Goal: Feedback & Contribution: Leave review/rating

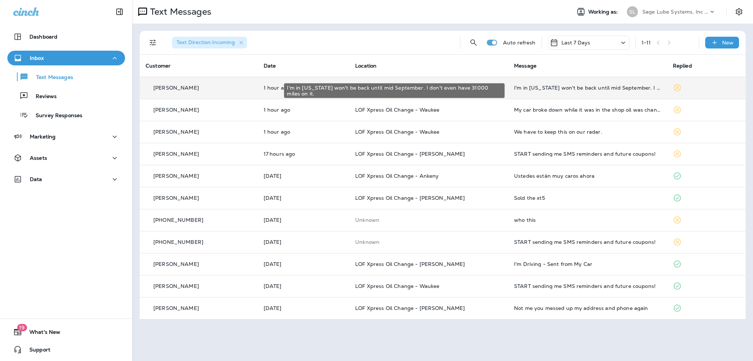
click at [543, 88] on div "I'm in [US_STATE] won't be back until mid September. I don't even have 31000 mi…" at bounding box center [587, 88] width 147 height 6
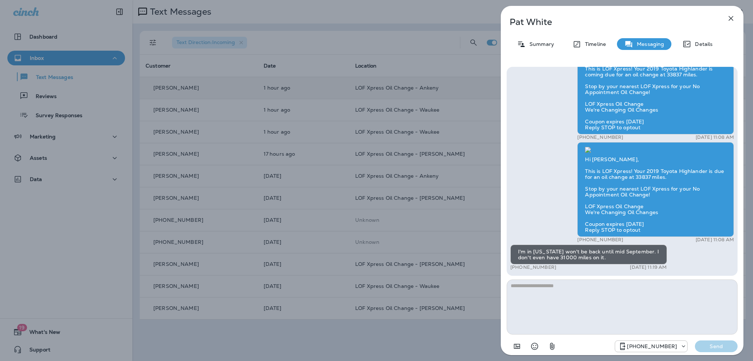
click at [732, 19] on icon "button" at bounding box center [731, 18] width 9 height 9
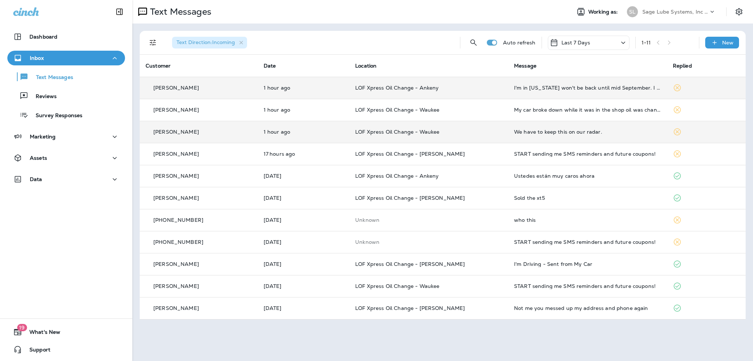
click at [573, 133] on div "We have to keep this on our radar." at bounding box center [587, 132] width 147 height 6
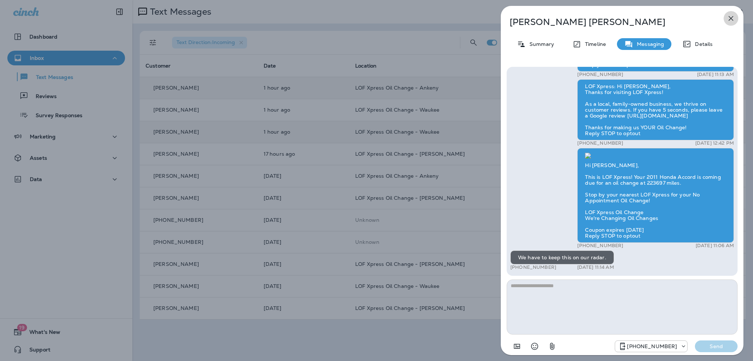
click at [731, 16] on icon "button" at bounding box center [731, 18] width 9 height 9
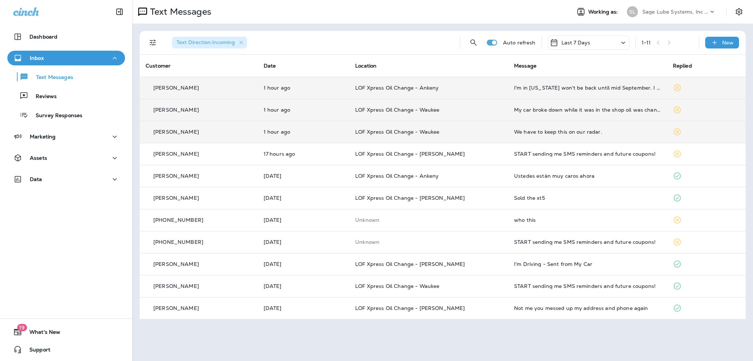
click at [557, 111] on div "My car broke down while it was in the shop oil was changed." at bounding box center [587, 110] width 147 height 6
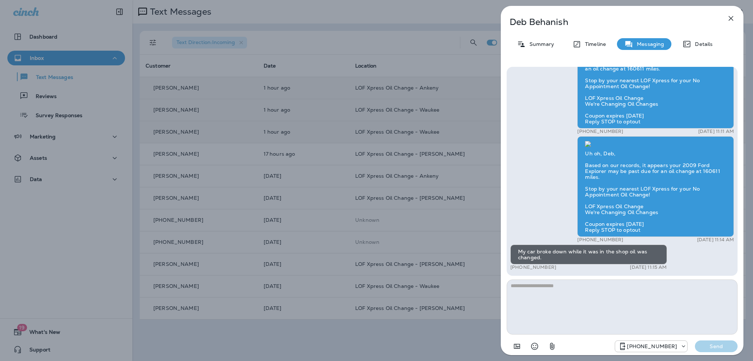
click at [731, 22] on icon "button" at bounding box center [731, 18] width 9 height 9
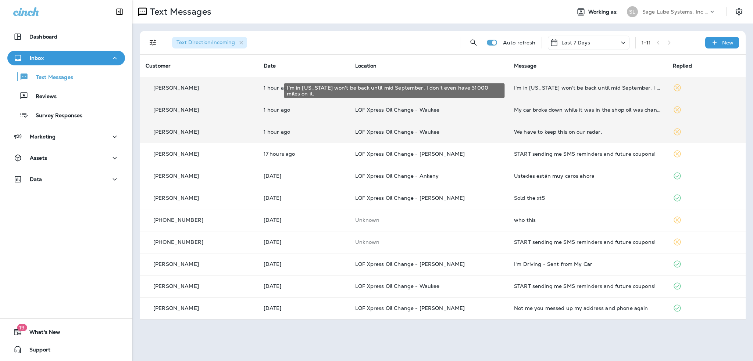
click at [525, 90] on div "I'm in Arizona won't be back until mid September. I don't even have 31000 miles…" at bounding box center [587, 88] width 147 height 6
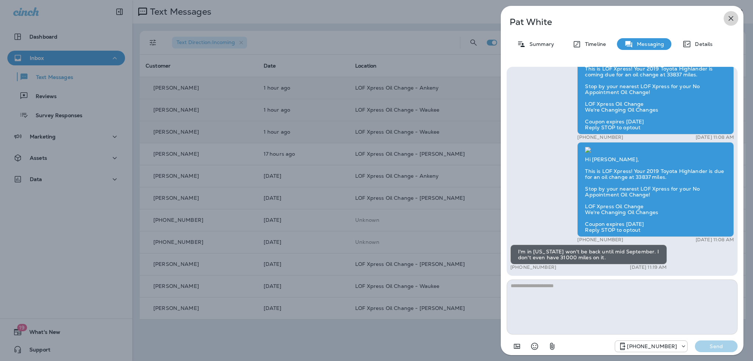
click at [731, 19] on icon "button" at bounding box center [731, 18] width 5 height 5
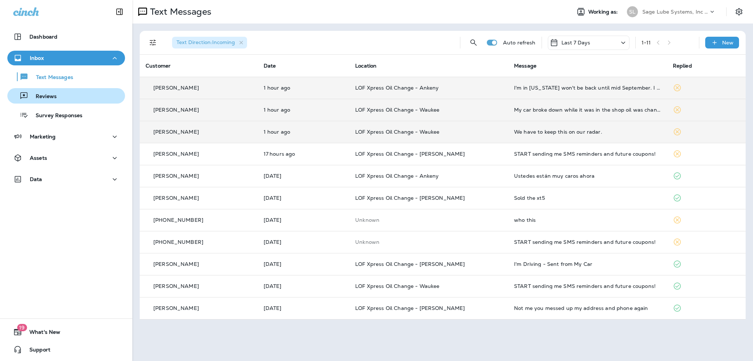
click at [53, 97] on p "Reviews" at bounding box center [42, 96] width 28 height 7
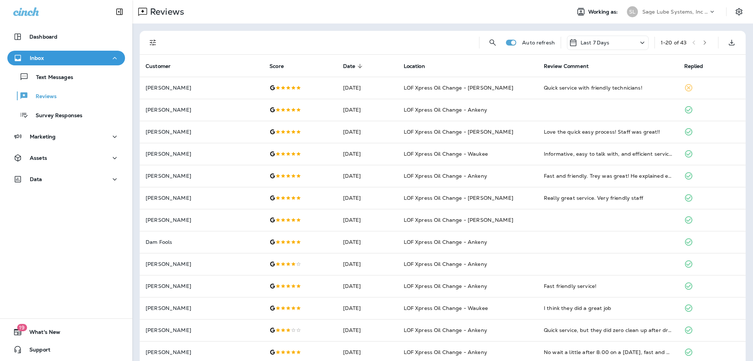
click at [264, 70] on th "Score" at bounding box center [300, 66] width 73 height 22
click at [270, 68] on span "Score" at bounding box center [277, 66] width 14 height 6
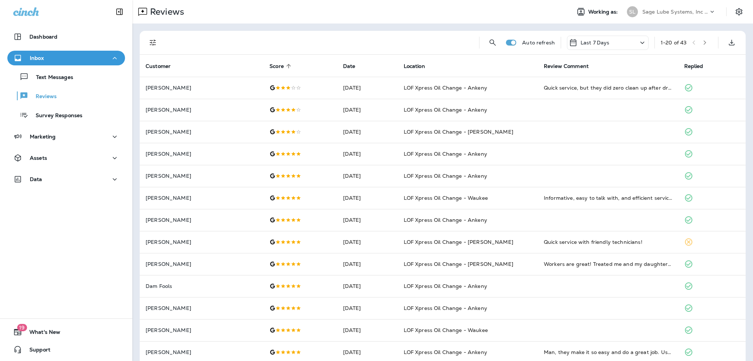
click at [285, 69] on icon at bounding box center [288, 66] width 7 height 7
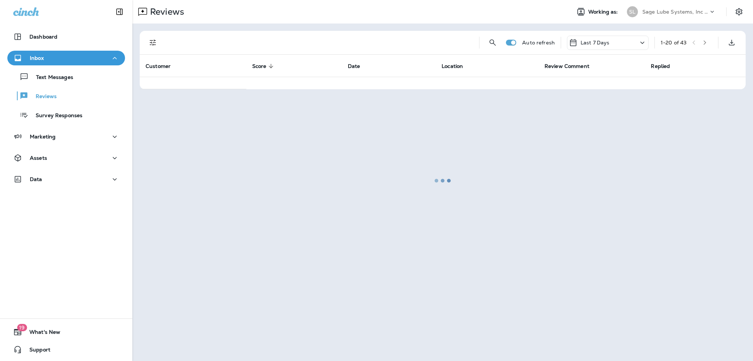
click at [260, 69] on div at bounding box center [442, 181] width 619 height 360
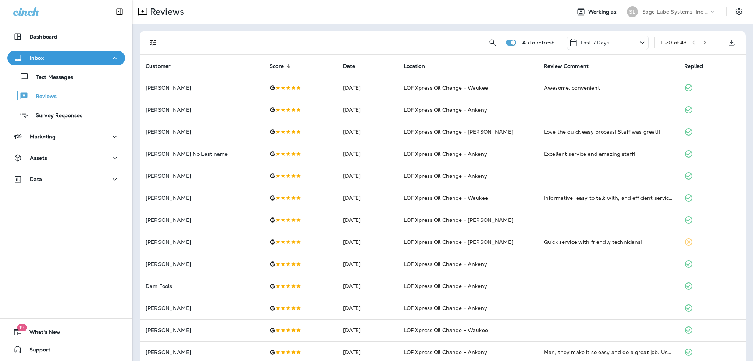
click at [270, 64] on span "Score sorted descending" at bounding box center [282, 66] width 24 height 7
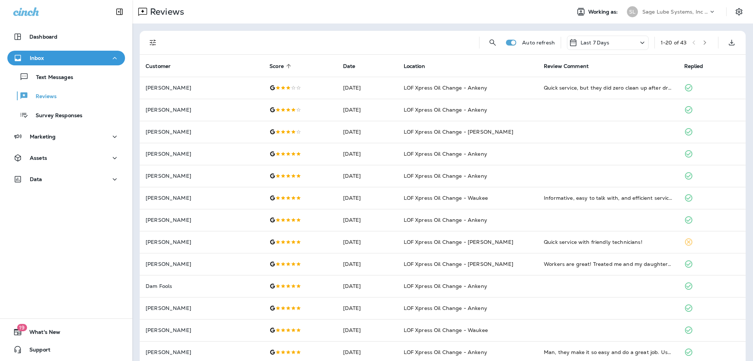
click at [638, 45] on icon at bounding box center [642, 42] width 9 height 9
click at [591, 103] on div "Last 7 Days" at bounding box center [601, 95] width 115 height 15
click at [638, 42] on icon at bounding box center [642, 42] width 9 height 9
click at [592, 117] on div "Last 30 Days" at bounding box center [601, 110] width 115 height 15
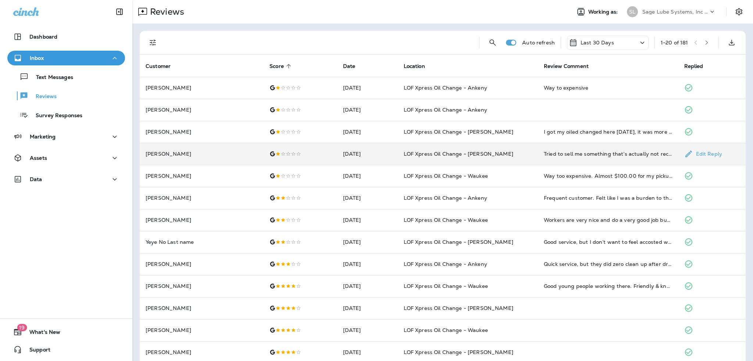
click at [316, 159] on td at bounding box center [300, 154] width 73 height 22
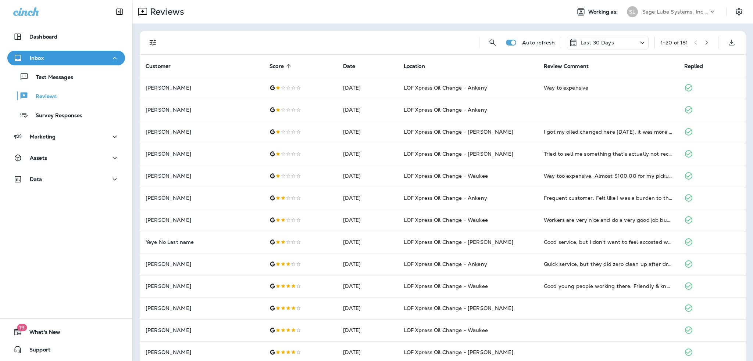
drag, startPoint x: 322, startPoint y: 195, endPoint x: 284, endPoint y: 195, distance: 37.9
paste textarea "**********"
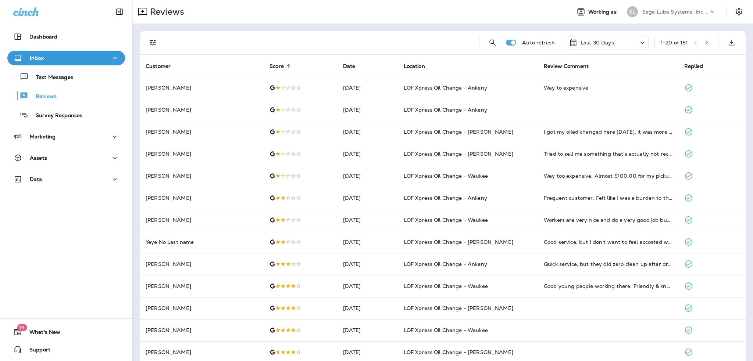
type textarea "**********"
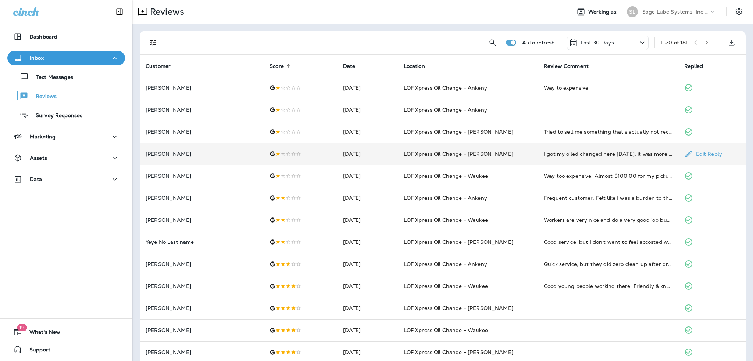
click at [270, 151] on div at bounding box center [300, 154] width 61 height 6
paste textarea "**********"
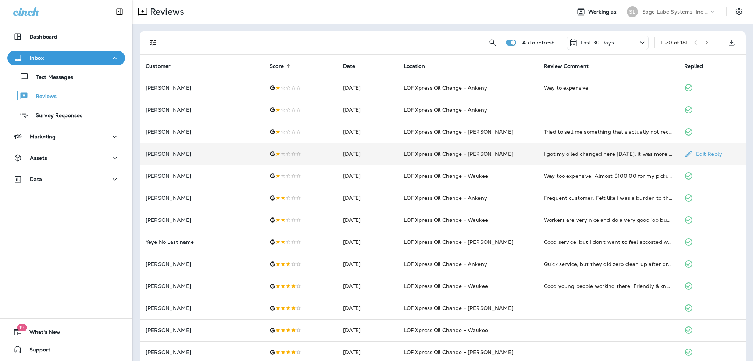
drag, startPoint x: 225, startPoint y: 199, endPoint x: 361, endPoint y: 205, distance: 135.8
paste textarea "**********"
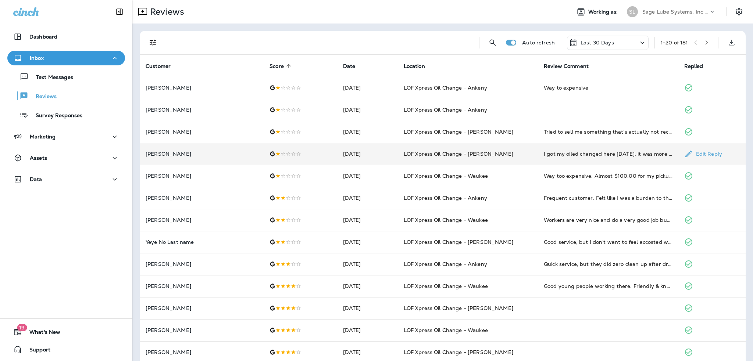
type textarea "**********"
